Goal: Task Accomplishment & Management: Use online tool/utility

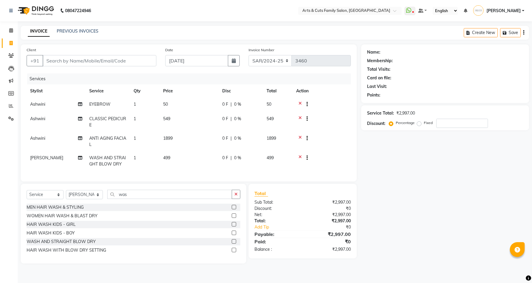
select select "service"
select select "66025"
click at [94, 61] on input "Client" at bounding box center [100, 60] width 114 height 11
click at [72, 62] on input "Client" at bounding box center [100, 60] width 114 height 11
type input "8"
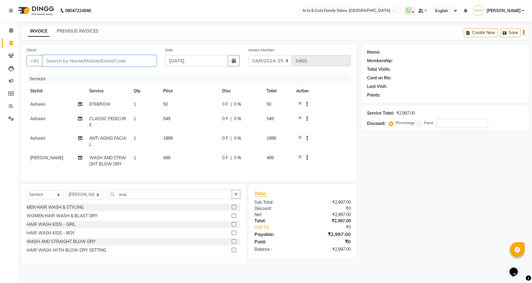
type input "0"
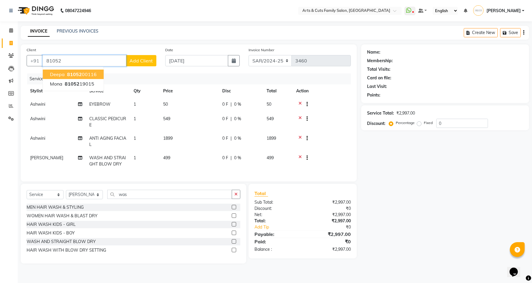
click at [75, 70] on button "Deepa 81052 00116" at bounding box center [73, 73] width 61 height 9
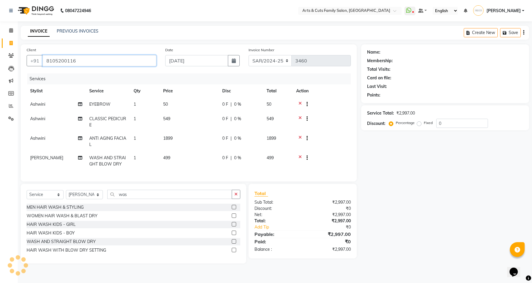
type input "8105200116"
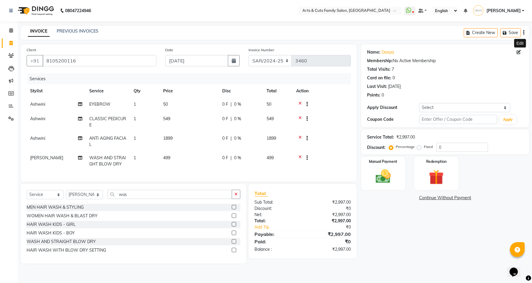
click at [520, 54] on icon at bounding box center [519, 52] width 4 height 4
select select "[DEMOGRAPHIC_DATA]"
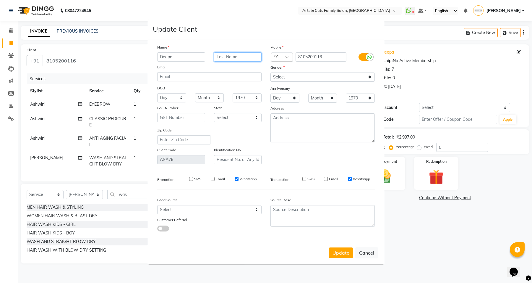
click at [250, 57] on input "text" at bounding box center [238, 56] width 48 height 9
type input "Skylight"
click at [340, 251] on button "Update" at bounding box center [341, 252] width 24 height 11
select select
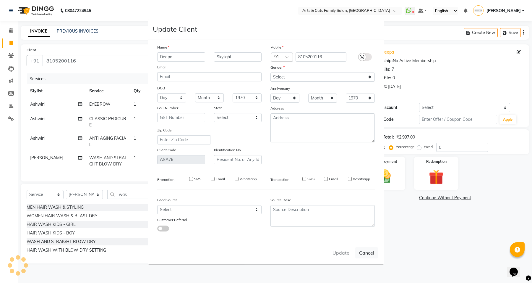
select select
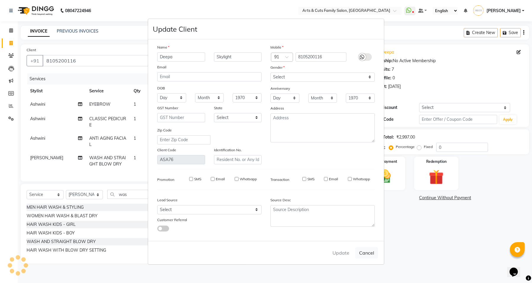
checkbox input "false"
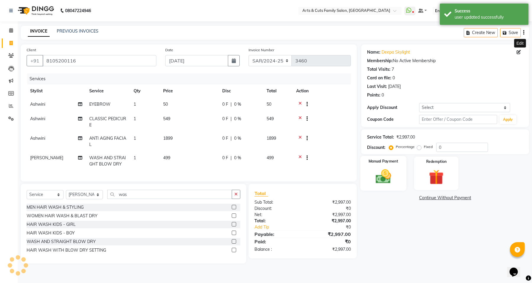
click at [380, 178] on img at bounding box center [383, 176] width 25 height 18
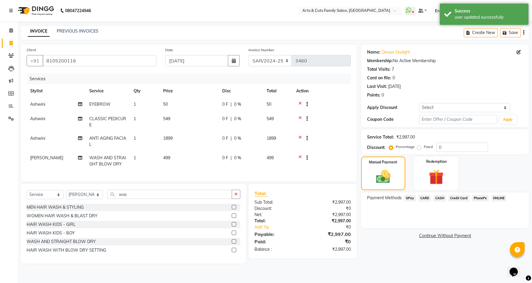
click at [411, 196] on span "GPay" at bounding box center [410, 198] width 12 height 7
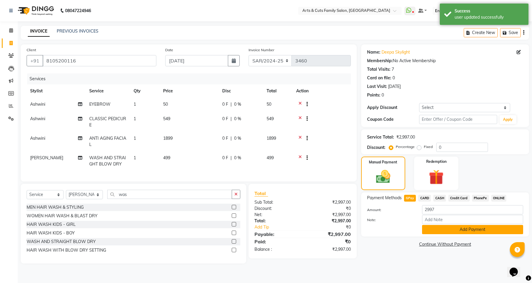
click at [456, 227] on button "Add Payment" at bounding box center [472, 229] width 101 height 9
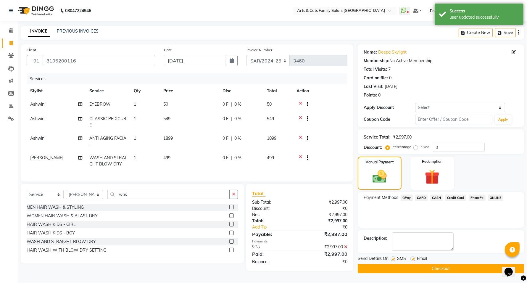
scroll to position [2, 0]
click at [410, 257] on label at bounding box center [412, 258] width 4 height 4
click at [410, 257] on input "checkbox" at bounding box center [412, 259] width 4 height 4
checkbox input "false"
drag, startPoint x: 417, startPoint y: 268, endPoint x: 157, endPoint y: 227, distance: 262.9
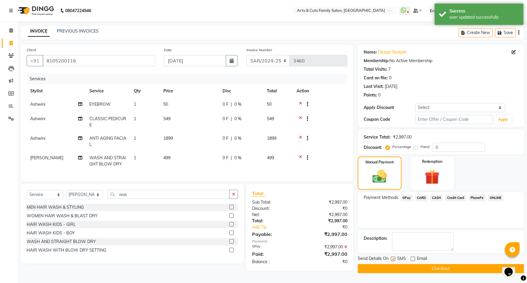
click at [163, 228] on div "Client [PHONE_NUMBER] Date [DATE] Invoice Number SAR/2024-25 HS/2025-26 KA/[PHO…" at bounding box center [272, 158] width 512 height 229
click at [54, 151] on td "[PERSON_NAME]" at bounding box center [56, 161] width 59 height 20
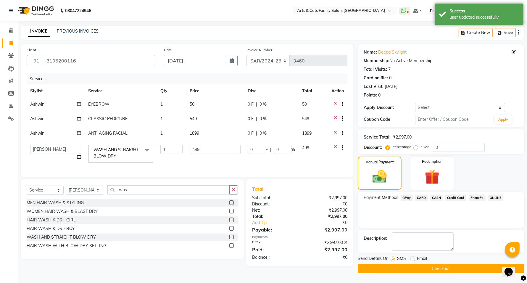
scroll to position [0, 0]
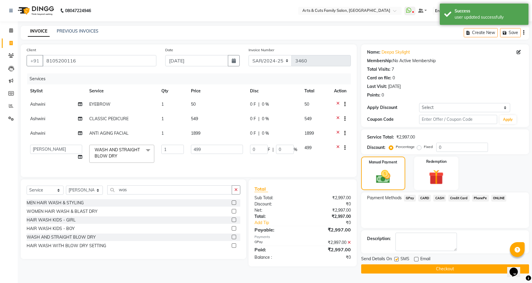
click at [44, 157] on td "[PERSON_NAME] [PERSON_NAME] SNOVEE Anji Ashwini [PERSON_NAME] [PERSON_NAME] Kis…" at bounding box center [56, 153] width 59 height 25
click at [44, 153] on select "[PERSON_NAME] [PERSON_NAME] SNOVEE Anji Ashwini [PERSON_NAME] [PERSON_NAME] Kis…" at bounding box center [56, 149] width 52 height 9
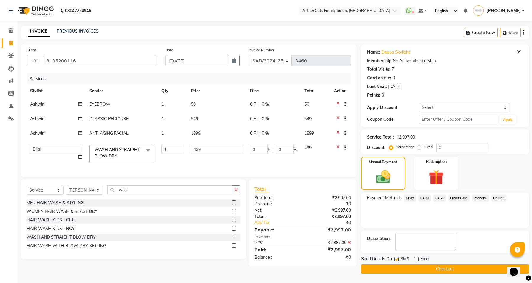
select select "84494"
click at [435, 268] on button "Checkout" at bounding box center [445, 268] width 168 height 9
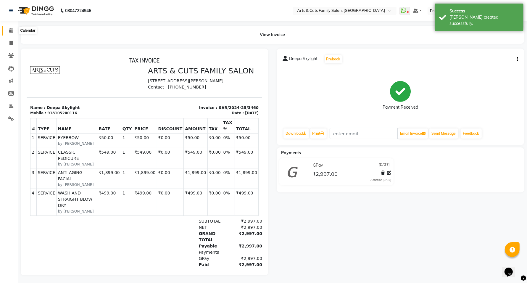
click at [11, 31] on icon at bounding box center [11, 30] width 4 height 4
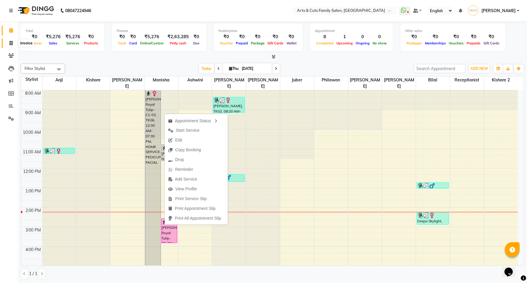
click at [10, 41] on icon at bounding box center [10, 43] width 3 height 4
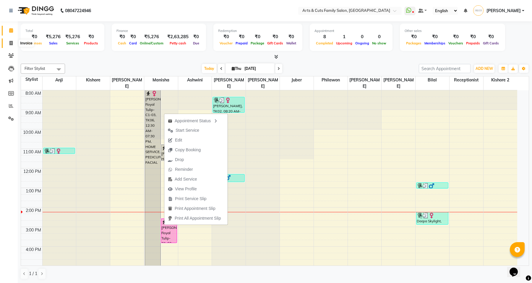
select select "service"
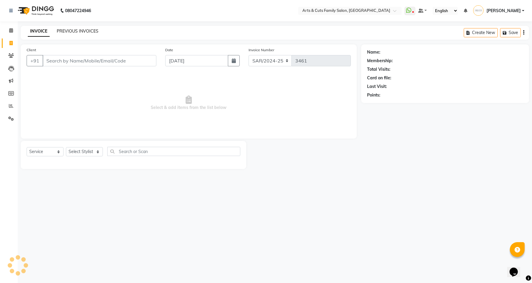
click at [70, 30] on link "PREVIOUS INVOICES" at bounding box center [78, 30] width 42 height 5
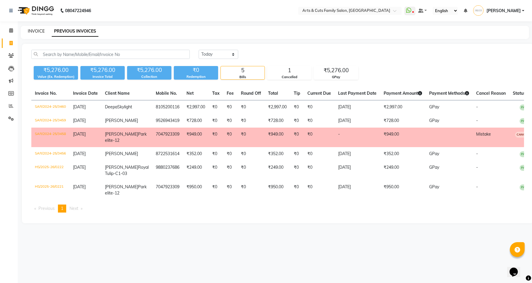
click at [33, 30] on link "INVOICE" at bounding box center [36, 30] width 17 height 5
select select "service"
